Goal: Manage account settings

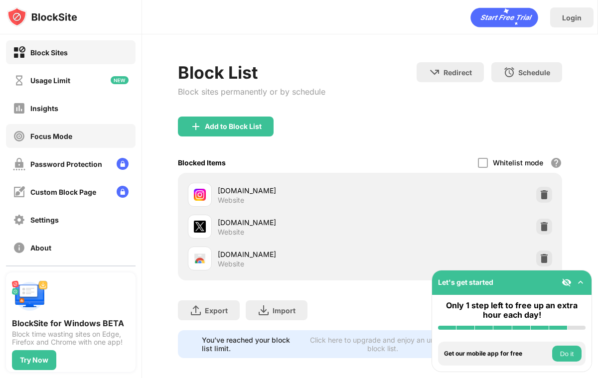
click at [75, 132] on div "Focus Mode" at bounding box center [71, 136] width 130 height 24
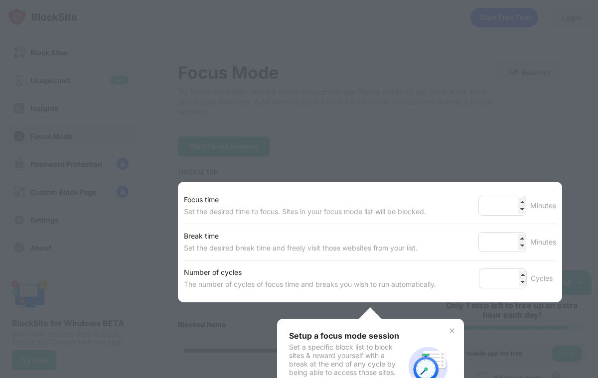
click at [418, 110] on div at bounding box center [299, 189] width 598 height 378
click at [330, 132] on div at bounding box center [299, 189] width 598 height 378
click at [450, 329] on img at bounding box center [452, 331] width 8 height 8
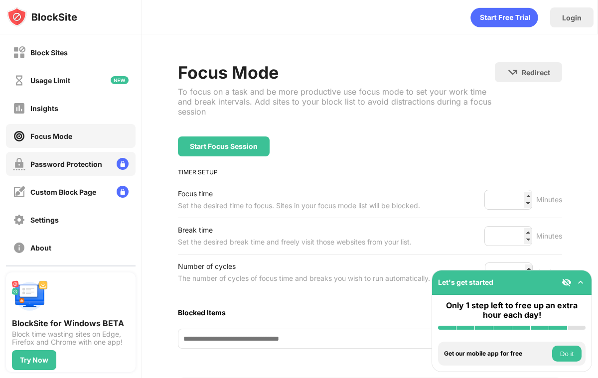
click at [45, 170] on div "Password Protection" at bounding box center [57, 164] width 89 height 12
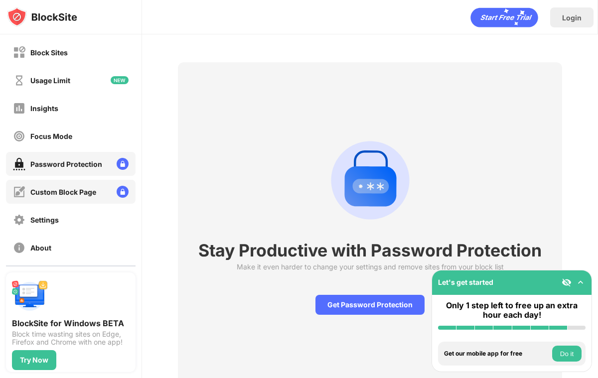
click at [47, 188] on div "Custom Block Page" at bounding box center [63, 192] width 66 height 8
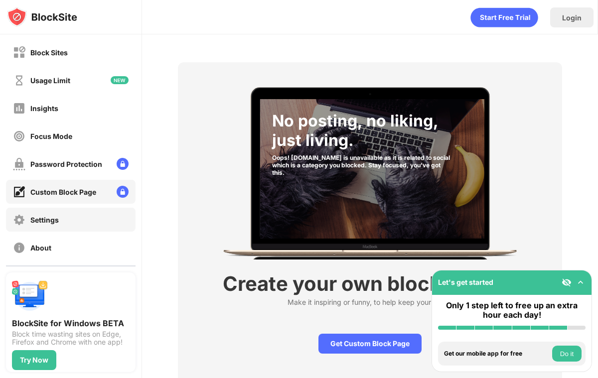
click at [50, 211] on div "Settings" at bounding box center [71, 220] width 130 height 24
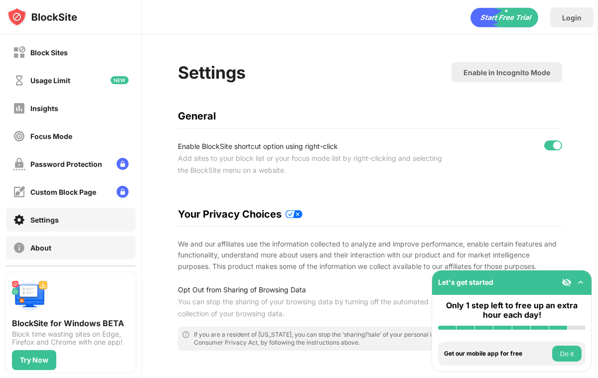
click at [53, 238] on div "About" at bounding box center [71, 248] width 130 height 24
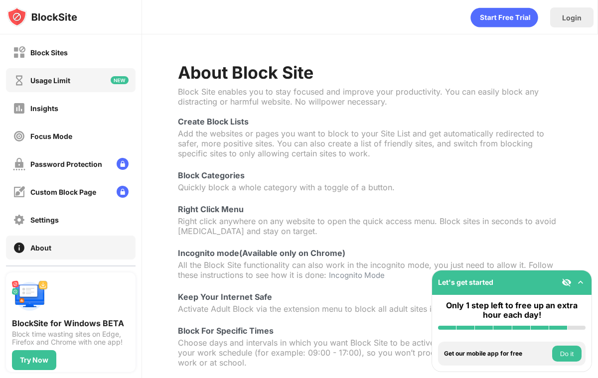
click at [55, 86] on div "Usage Limit" at bounding box center [71, 80] width 130 height 24
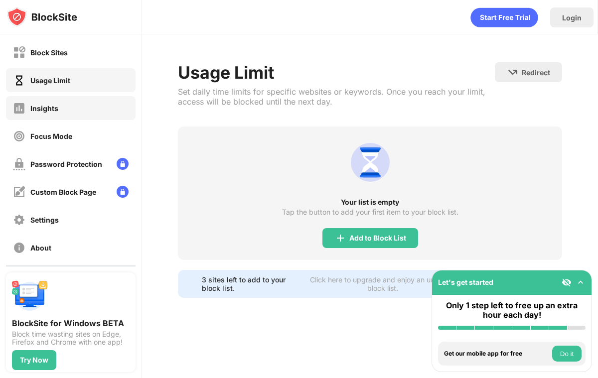
click at [56, 106] on div "Insights" at bounding box center [44, 108] width 28 height 8
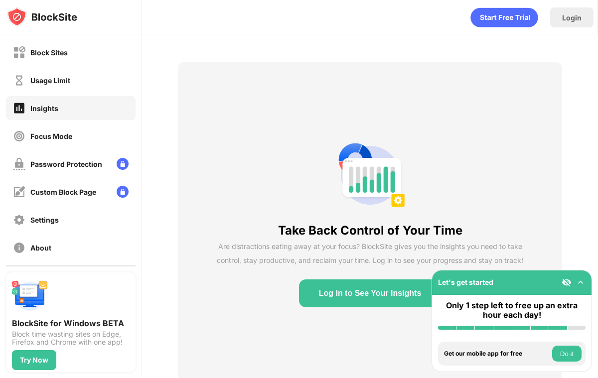
click at [57, 123] on div "Block Sites Usage Limit Insights Focus Mode Password Protection Custom Block Pa…" at bounding box center [70, 149] width 141 height 231
click at [62, 133] on div "Focus Mode" at bounding box center [51, 136] width 42 height 8
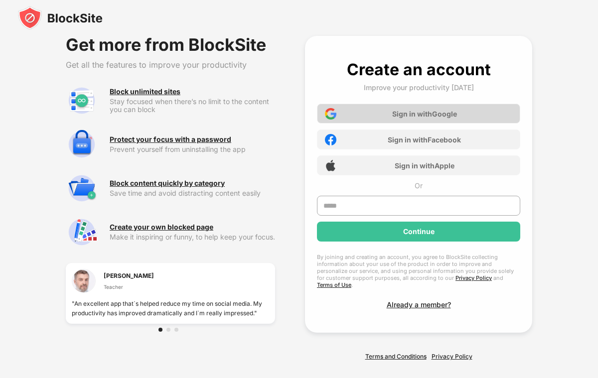
click at [483, 112] on div "Sign in with Google" at bounding box center [418, 114] width 203 height 20
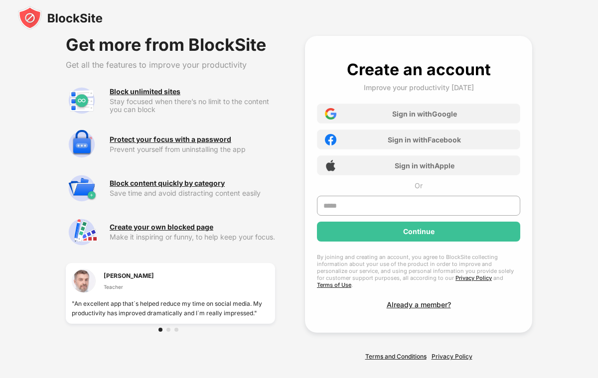
drag, startPoint x: 248, startPoint y: 299, endPoint x: 154, endPoint y: 301, distance: 93.2
click at [156, 301] on div ""An excellent app that`s helped reduce my time on social media. My productivity…" at bounding box center [170, 308] width 197 height 19
drag, startPoint x: 139, startPoint y: 312, endPoint x: 87, endPoint y: 311, distance: 51.8
click at [87, 311] on div ""An excellent app that`s helped reduce my time on social media. My productivity…" at bounding box center [170, 308] width 197 height 19
click at [112, 272] on div "Leslie R. Warren" at bounding box center [129, 275] width 50 height 9
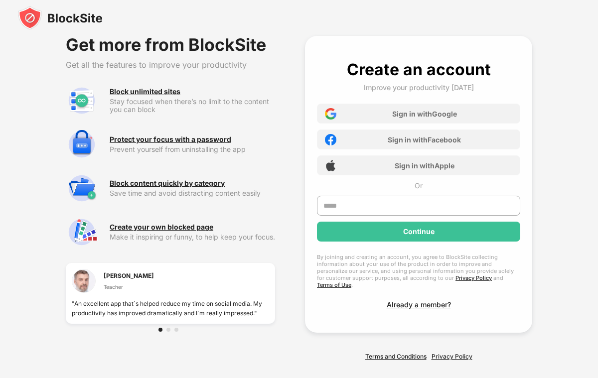
scroll to position [8, 0]
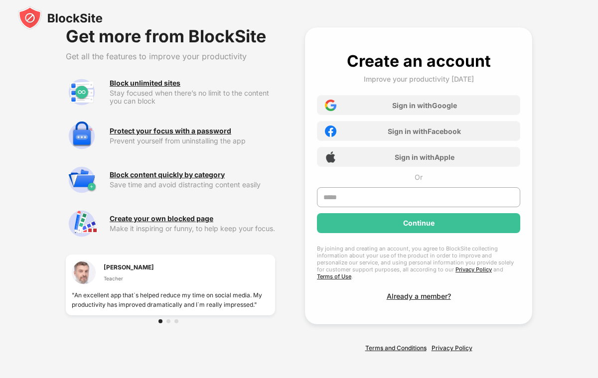
click at [166, 323] on div at bounding box center [170, 321] width 24 height 4
click at [167, 322] on div at bounding box center [168, 321] width 4 height 4
click at [176, 322] on div at bounding box center [176, 321] width 4 height 4
